Goal: Complete application form: Complete application form

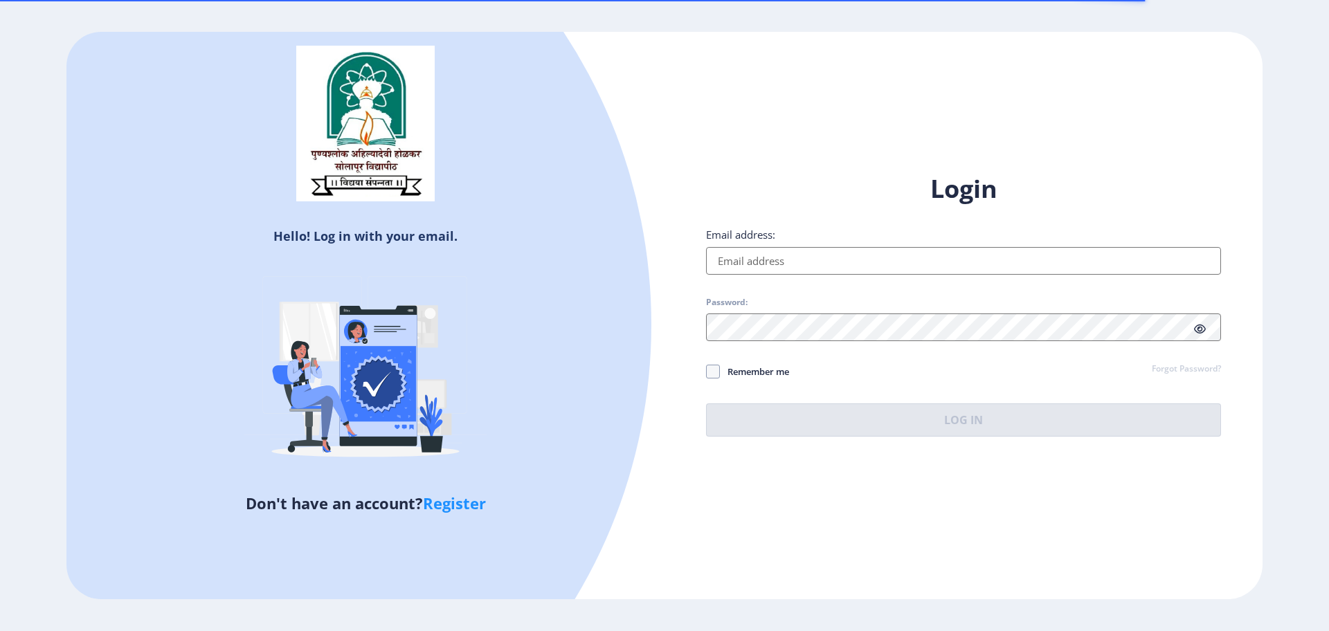
click at [768, 273] on input "Email address:" at bounding box center [963, 261] width 515 height 28
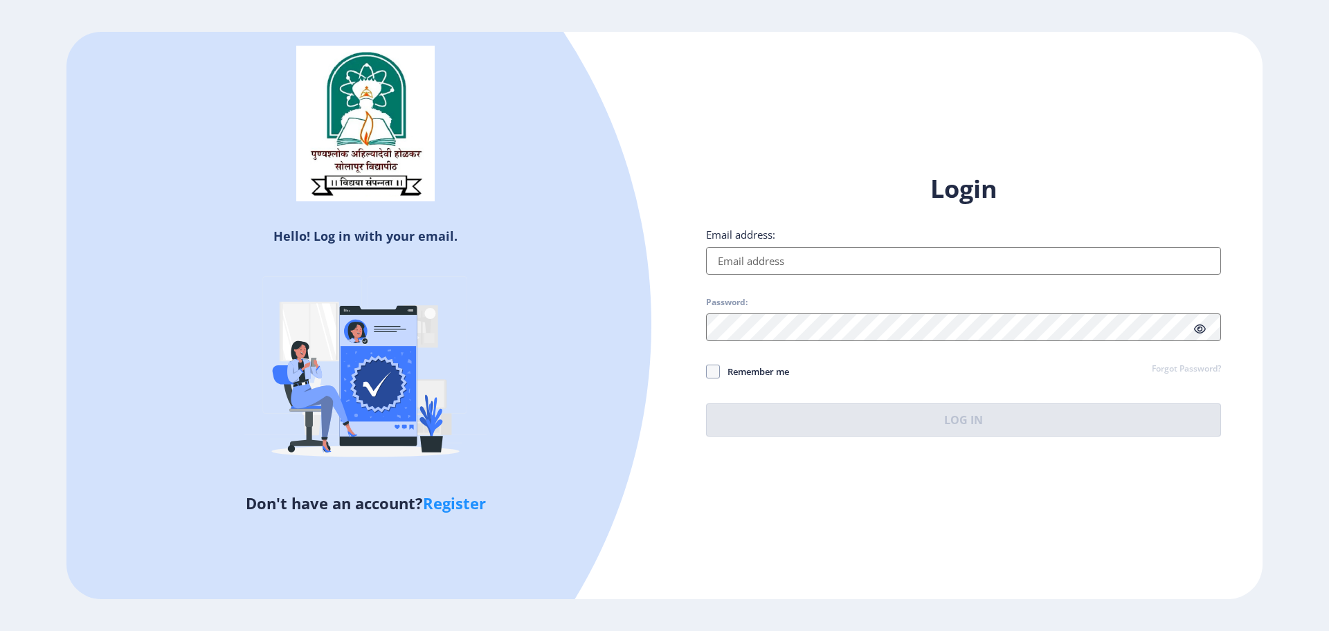
type input "[EMAIL_ADDRESS][DOMAIN_NAME]"
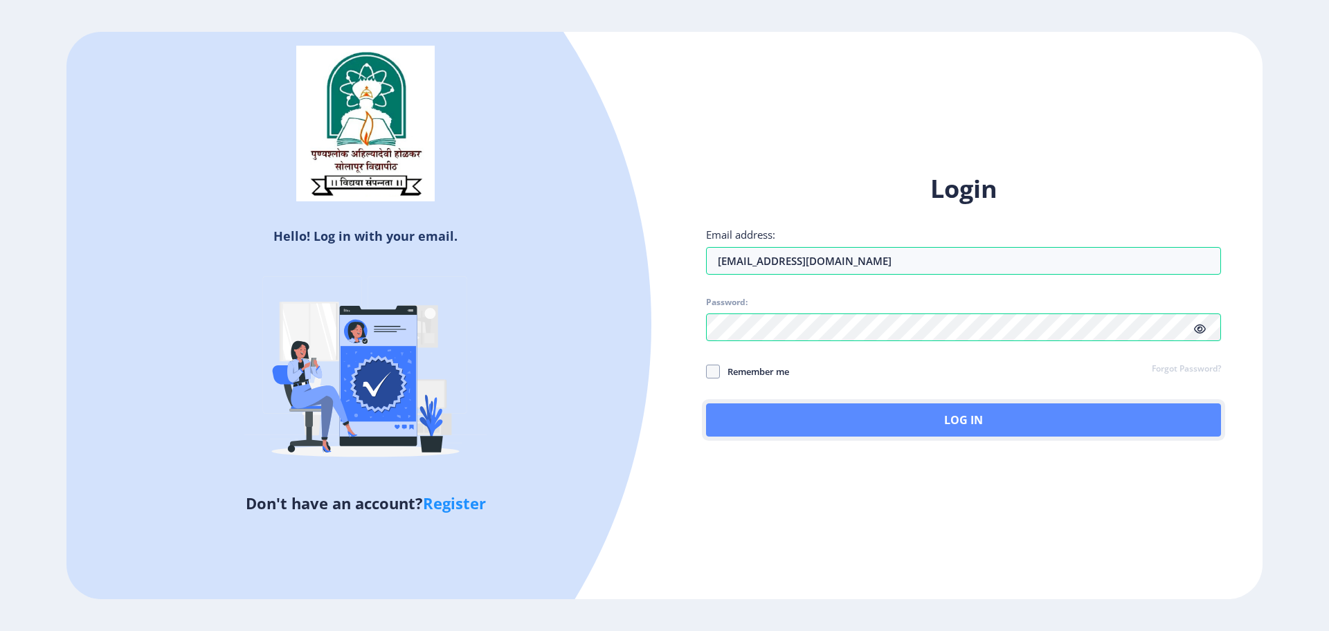
click at [881, 415] on button "Log In" at bounding box center [963, 419] width 515 height 33
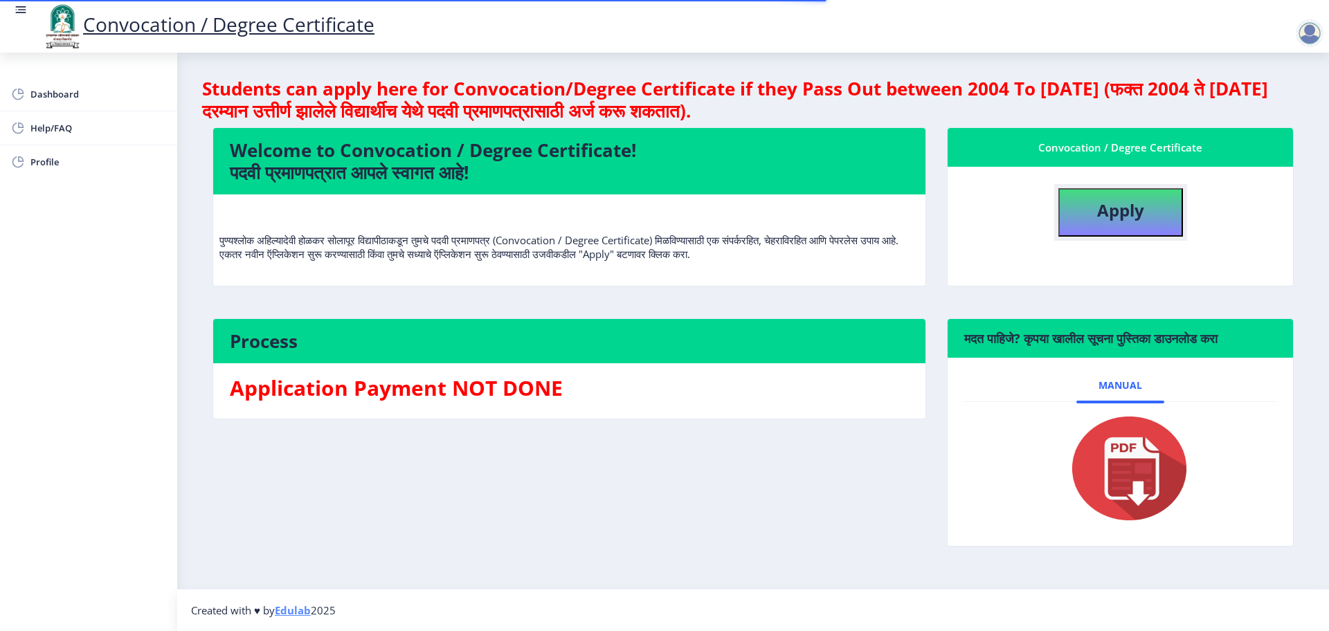
click at [1089, 232] on button "Apply" at bounding box center [1120, 212] width 125 height 48
select select
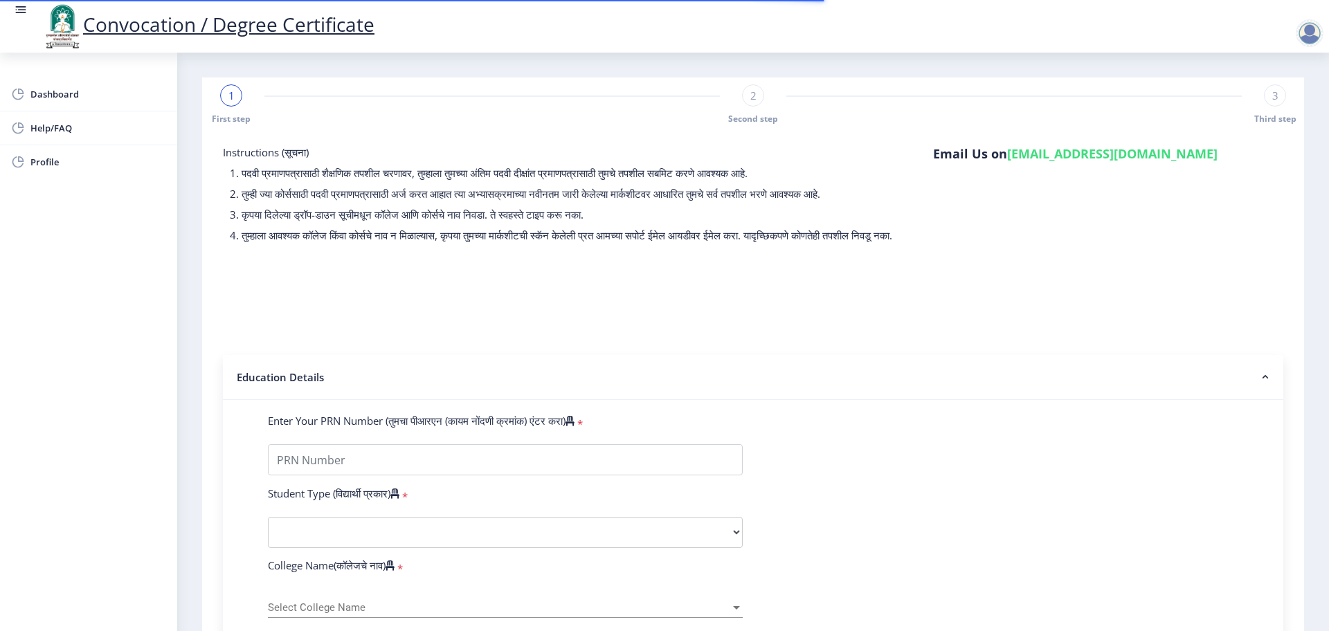
select select "Regular"
select select "2025"
select select "PASS CLASS"
type input "2022203307"
type input "[PERSON_NAME]"
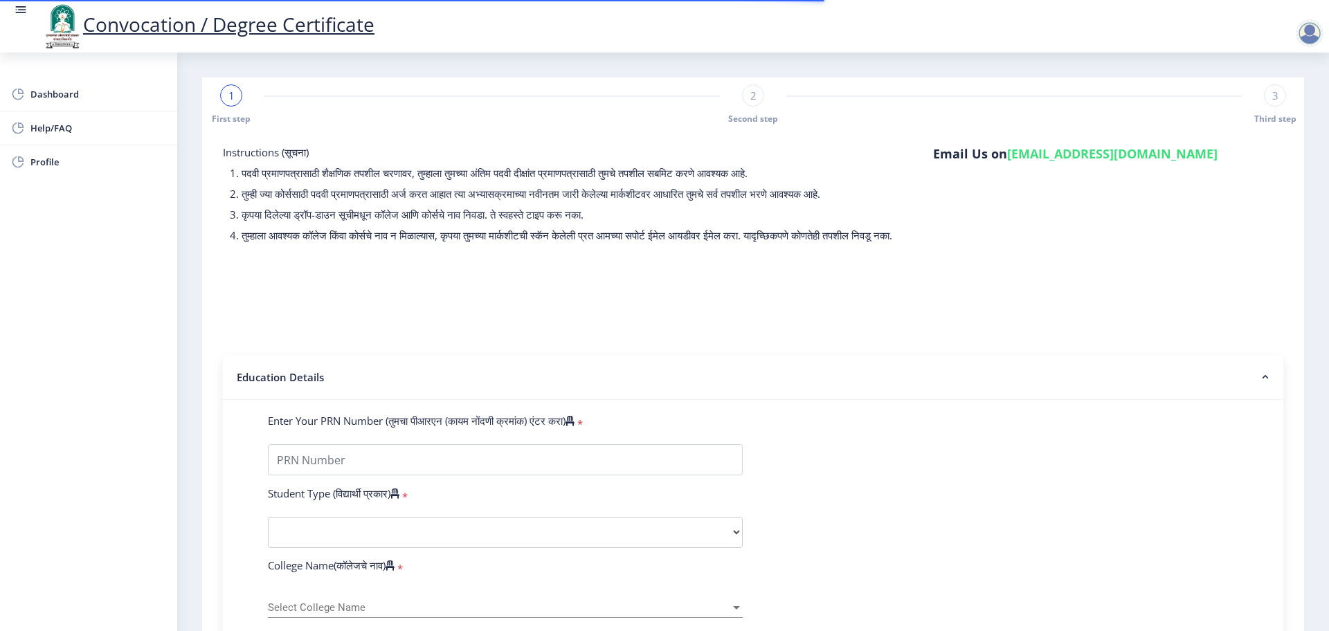
type input "[DEMOGRAPHIC_DATA]"
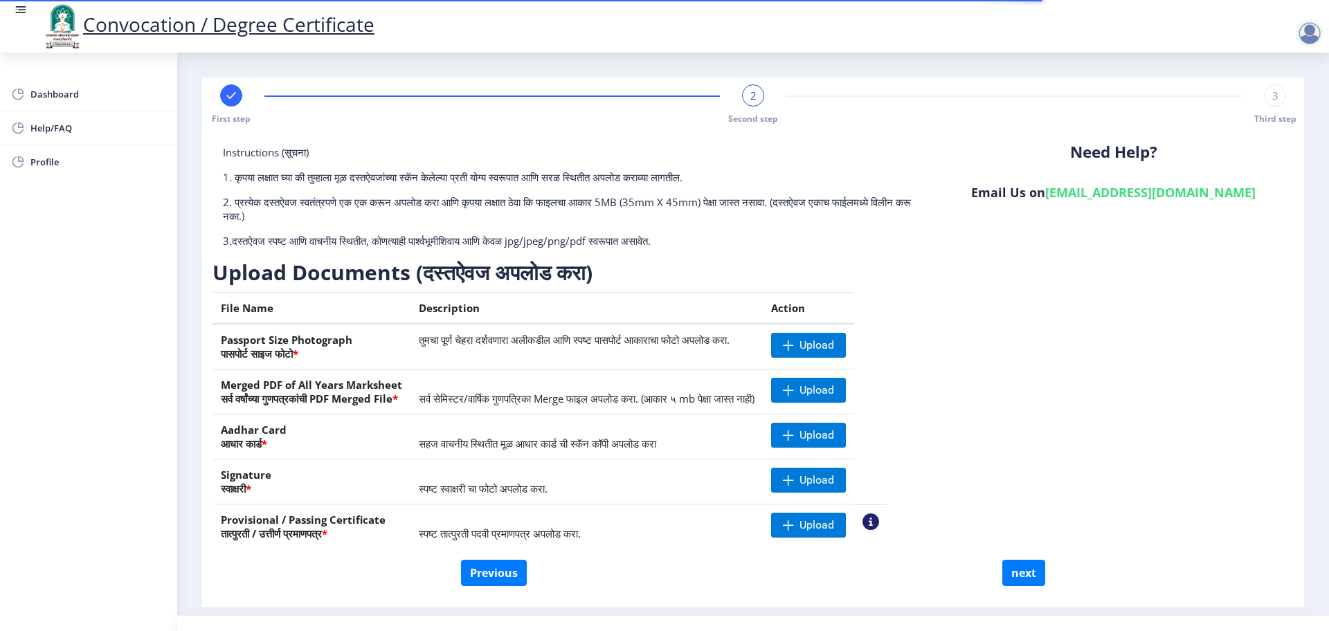
click at [240, 98] on div at bounding box center [231, 95] width 22 height 22
select select "Regular"
select select "English"
select select "April"
select select "PASS CLASS"
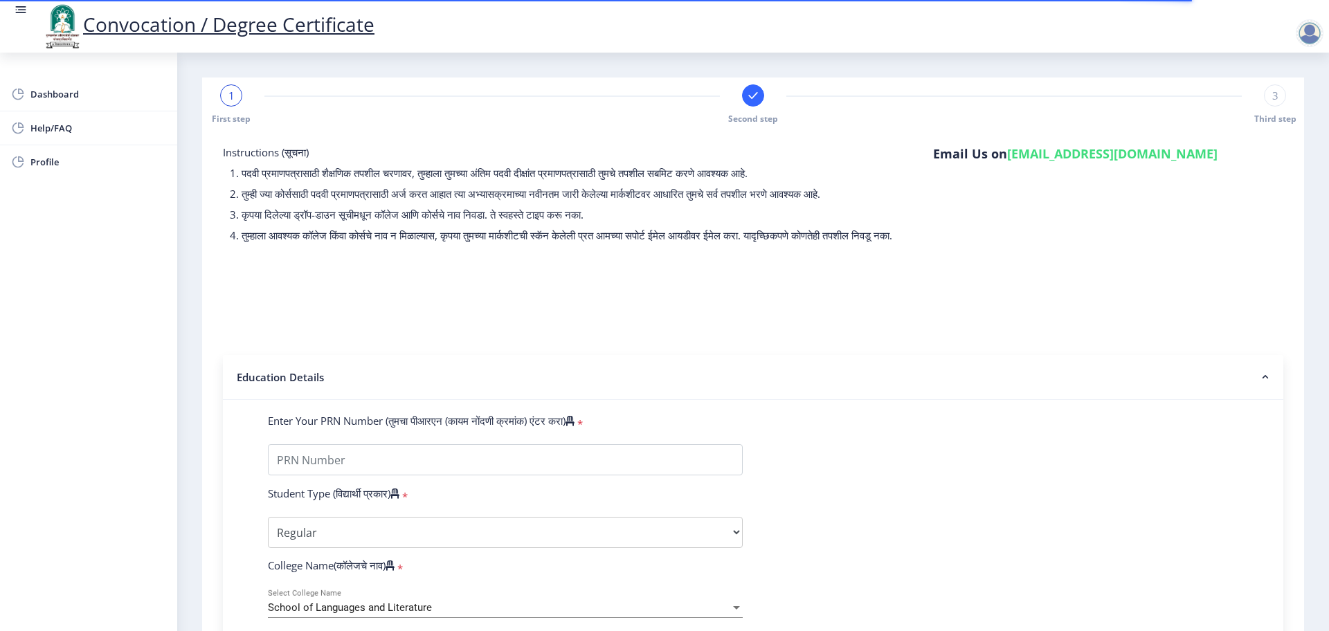
scroll to position [173, 0]
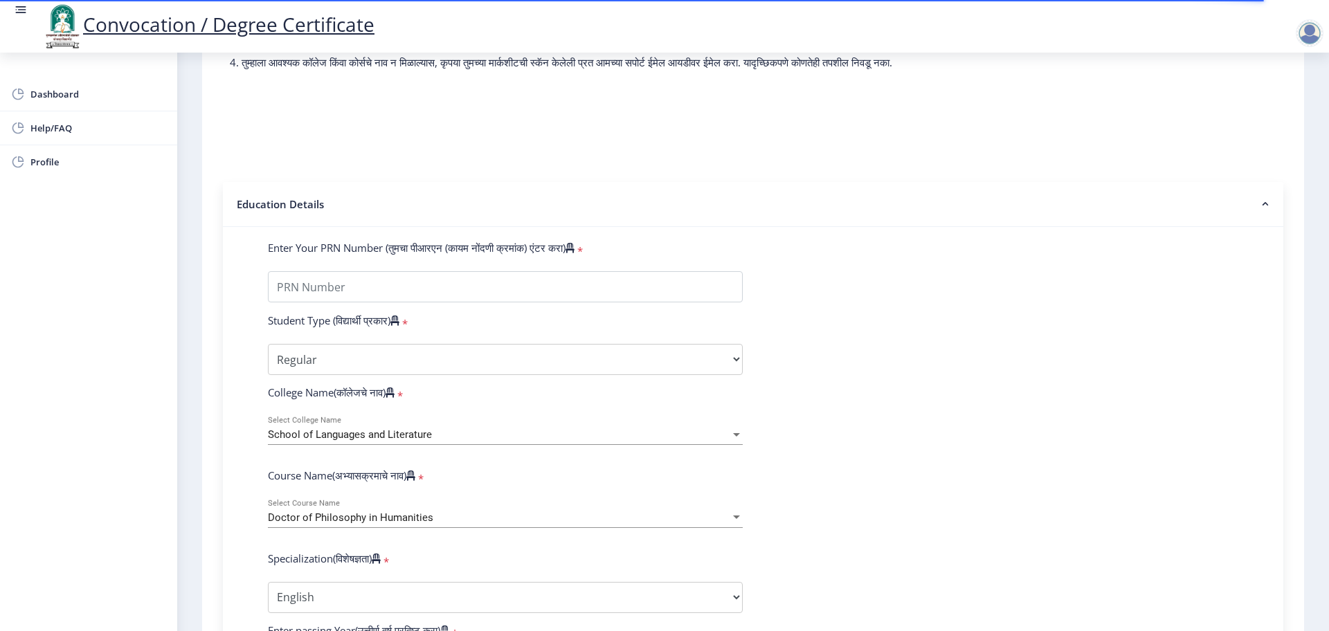
click at [320, 441] on span "School of Languages and Literature" at bounding box center [350, 434] width 164 height 12
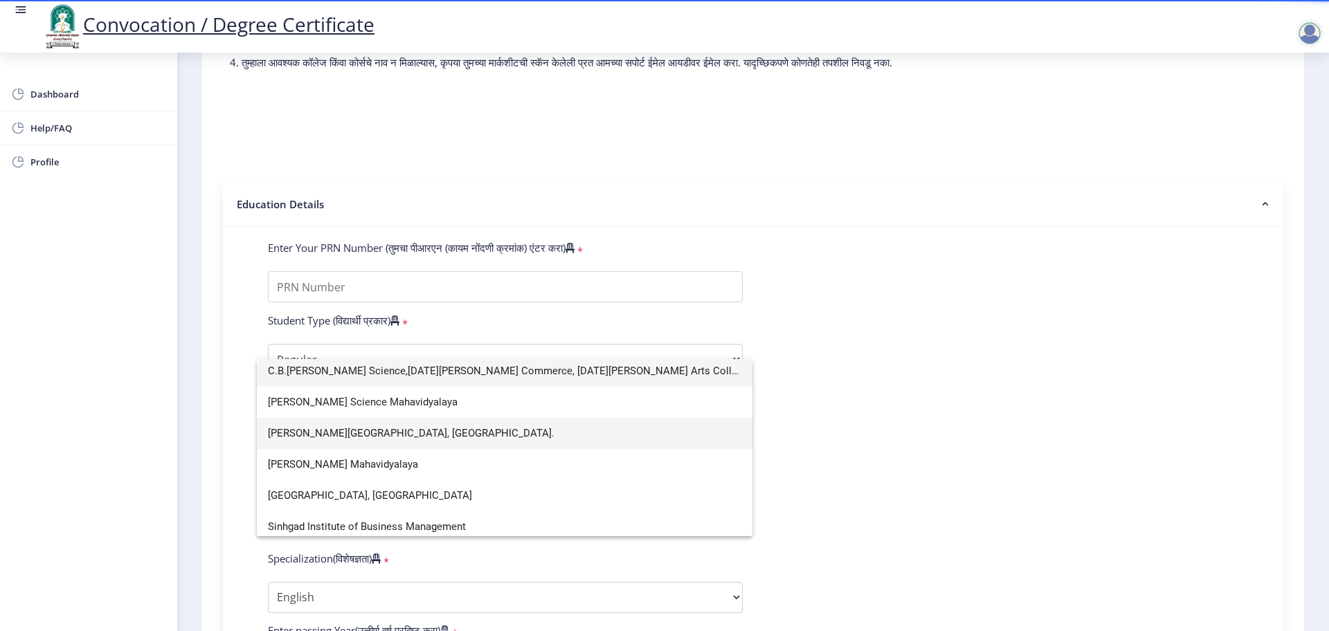
scroll to position [96, 0]
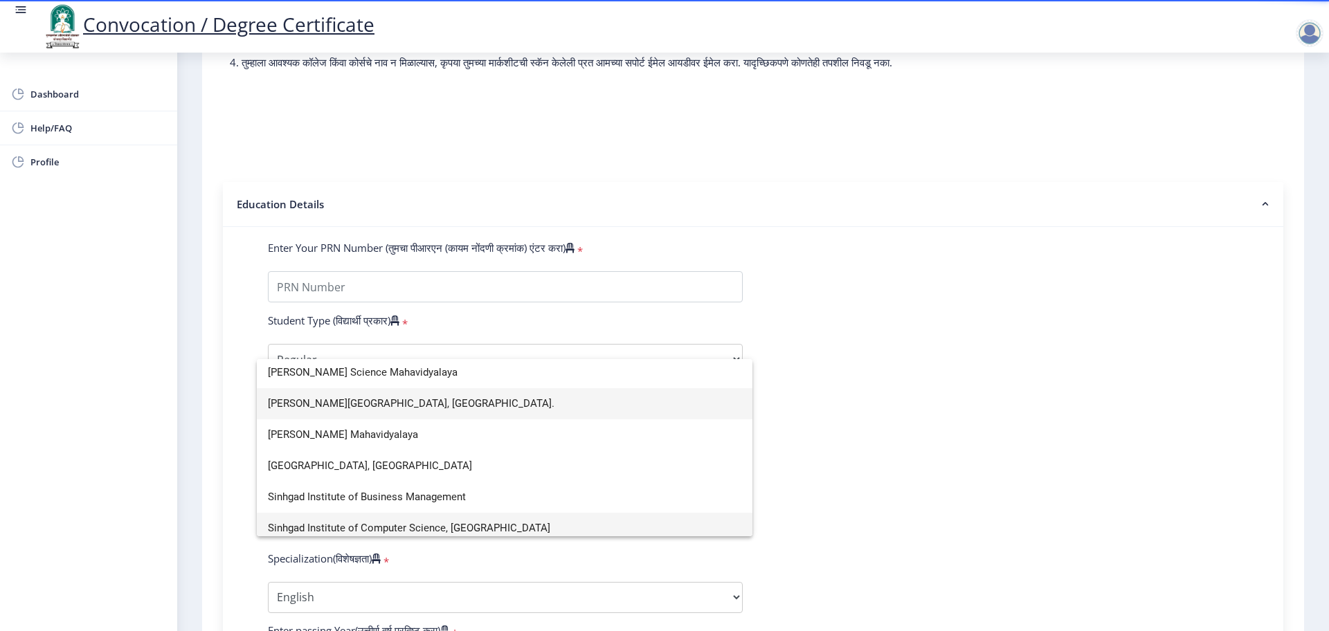
type input "sin"
click at [487, 531] on span "Sinhgad Institute of Computer Science, [GEOGRAPHIC_DATA]" at bounding box center [504, 528] width 473 height 31
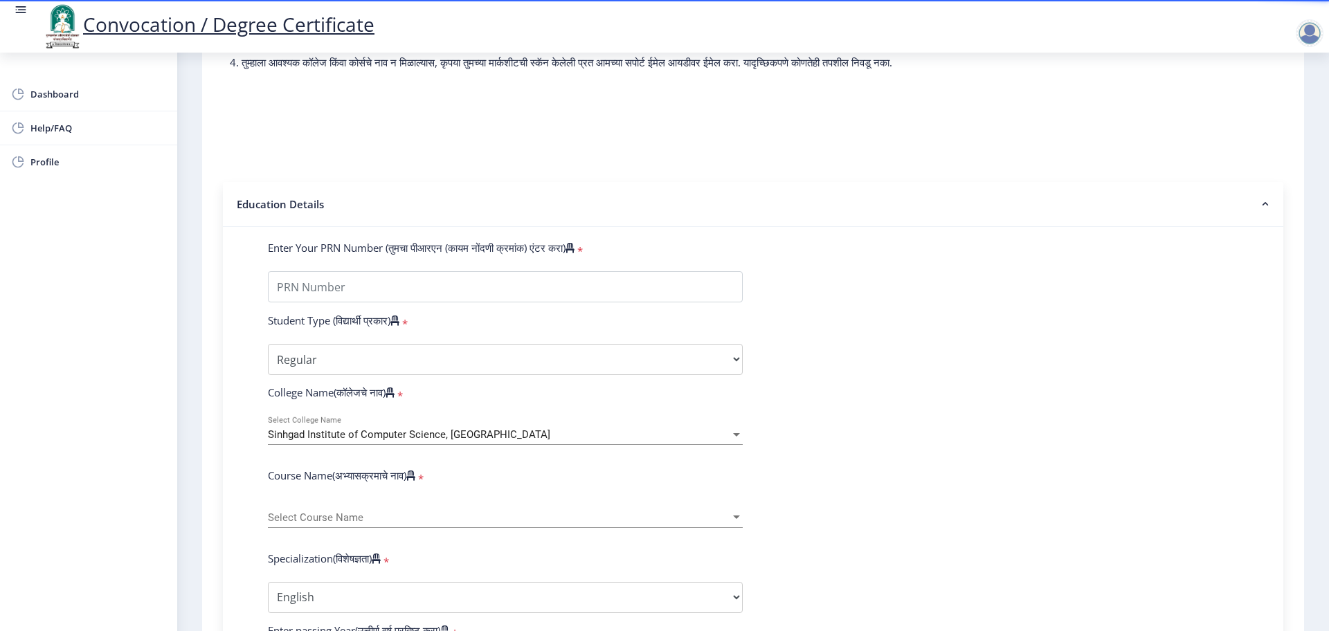
scroll to position [433, 0]
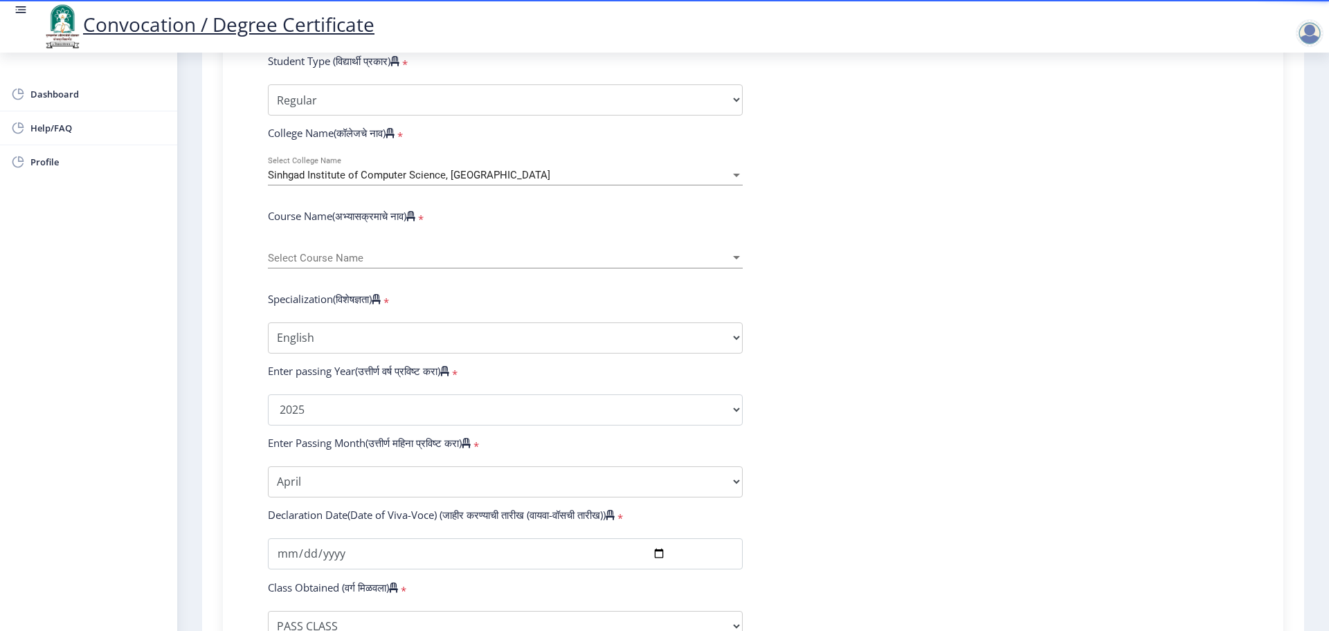
click at [348, 264] on span "Select Course Name" at bounding box center [499, 259] width 462 height 12
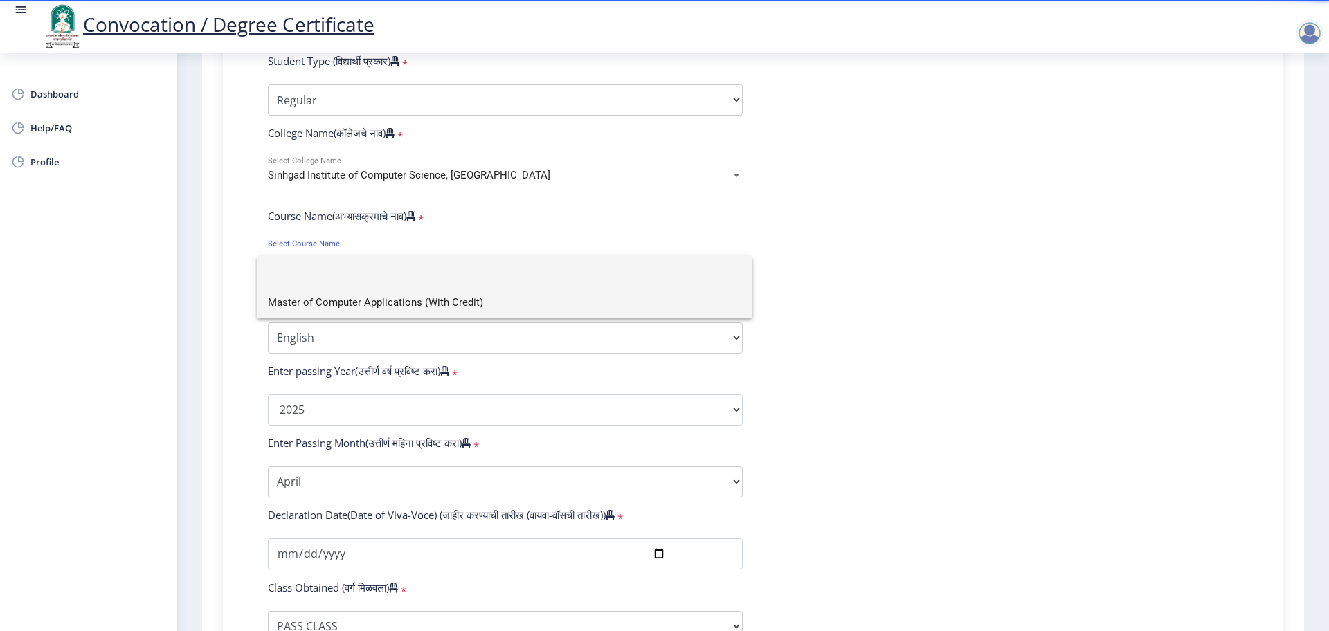
click at [341, 314] on span "Master of Computer Applications (With Credit)" at bounding box center [504, 302] width 473 height 31
select select "April"
select select
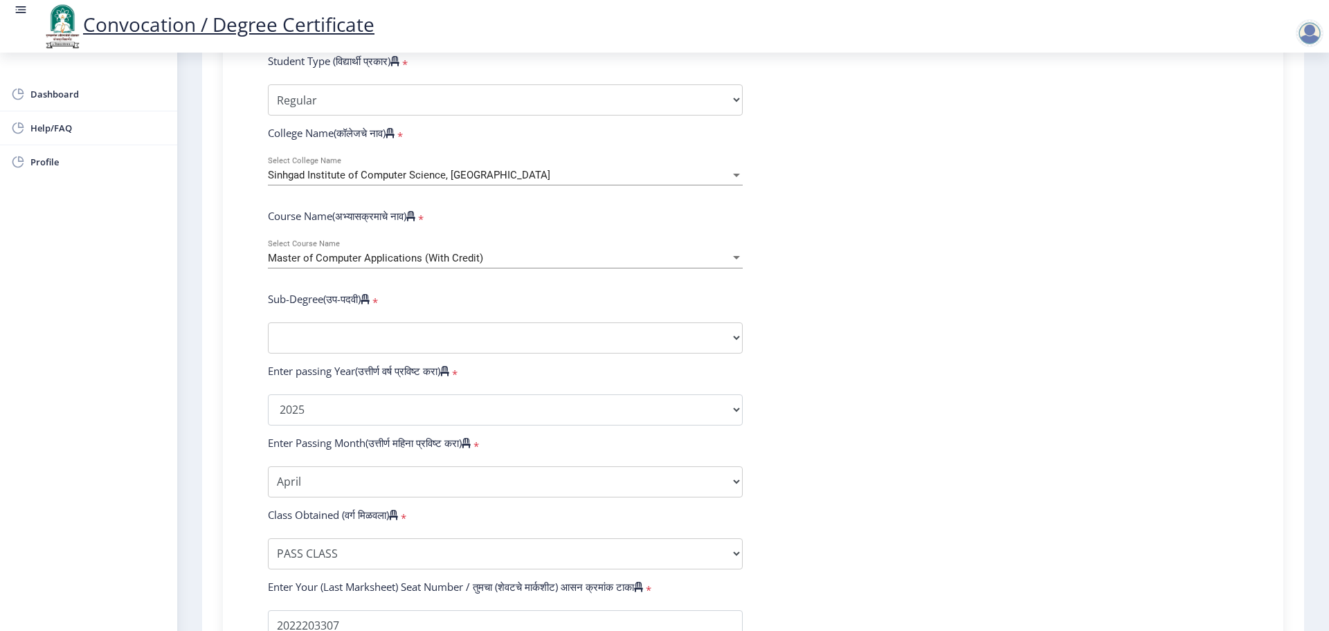
drag, startPoint x: 259, startPoint y: 168, endPoint x: 444, endPoint y: 287, distance: 220.0
click at [444, 287] on form "Enter Your PRN Number (तुमचा पीआरएन (कायम नोंदणी क्रमांक) एंटर करा) * Student T…" at bounding box center [752, 384] width 991 height 806
copy form "Sinhgad Institute of Computer Science, Korti Select College Name Course Name(अभ…"
